Goal: Task Accomplishment & Management: Use online tool/utility

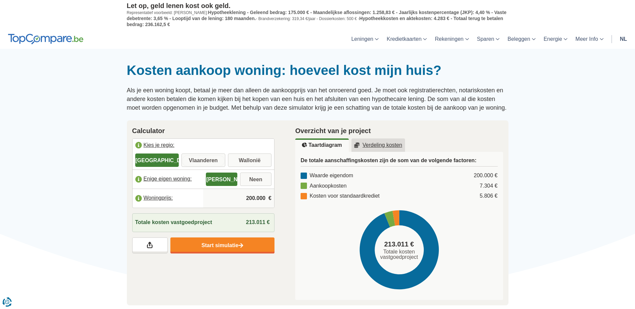
click at [200, 163] on input "Vlaanderen" at bounding box center [203, 161] width 44 height 12
radio input "true"
click at [208, 162] on input "Vlaanderen" at bounding box center [203, 161] width 44 height 12
click at [257, 179] on input "Neen" at bounding box center [255, 180] width 31 height 12
radio input "true"
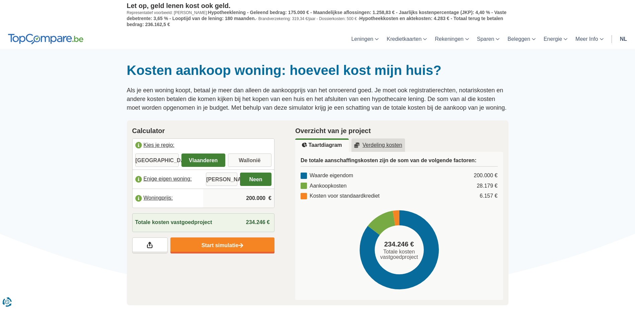
click at [252, 199] on input "200.000" at bounding box center [239, 198] width 66 height 18
drag, startPoint x: 255, startPoint y: 197, endPoint x: 250, endPoint y: 197, distance: 5.4
click at [250, 197] on input "200.000" at bounding box center [239, 198] width 66 height 18
type input "257.000"
click at [232, 219] on div "Totale kosten vastgoedproject 300.113 €" at bounding box center [203, 222] width 143 height 19
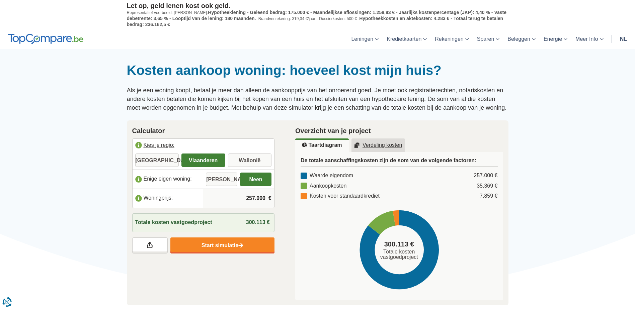
click at [393, 145] on u "Verdeling kosten" at bounding box center [378, 145] width 48 height 5
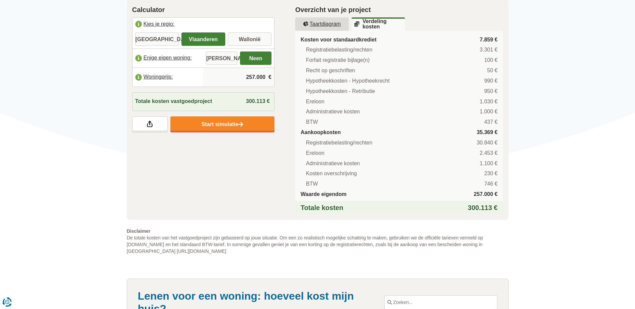
scroll to position [115, 0]
